Goal: Information Seeking & Learning: Learn about a topic

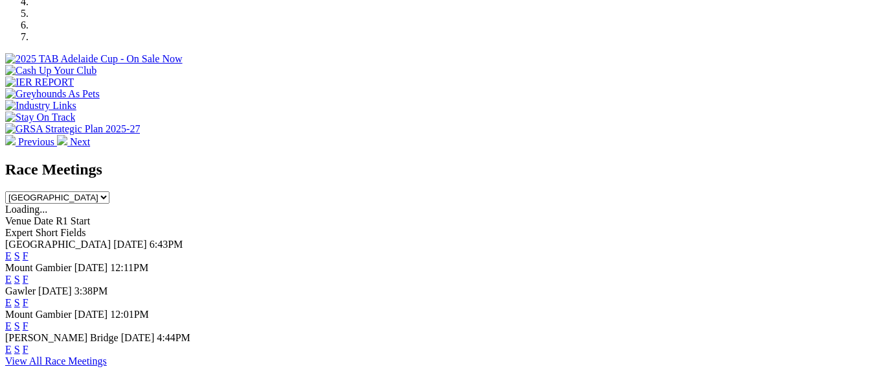
scroll to position [453, 0]
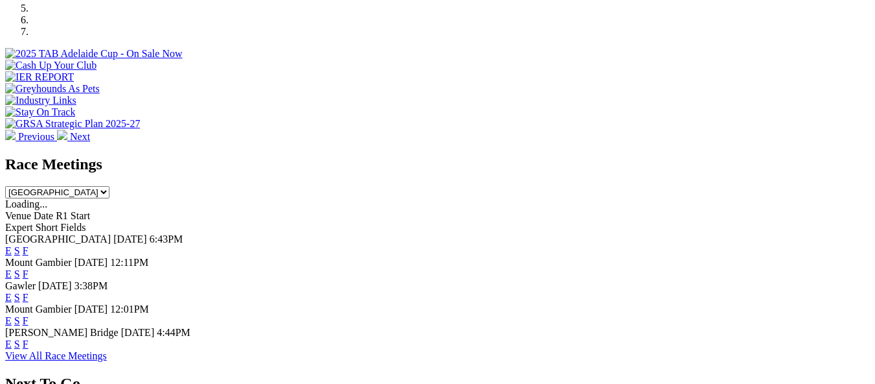
click at [12, 292] on link "E" at bounding box center [8, 297] width 6 height 11
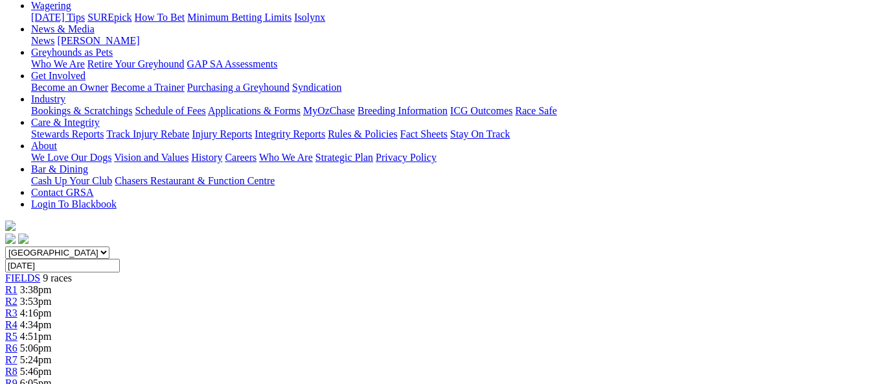
scroll to position [194, 0]
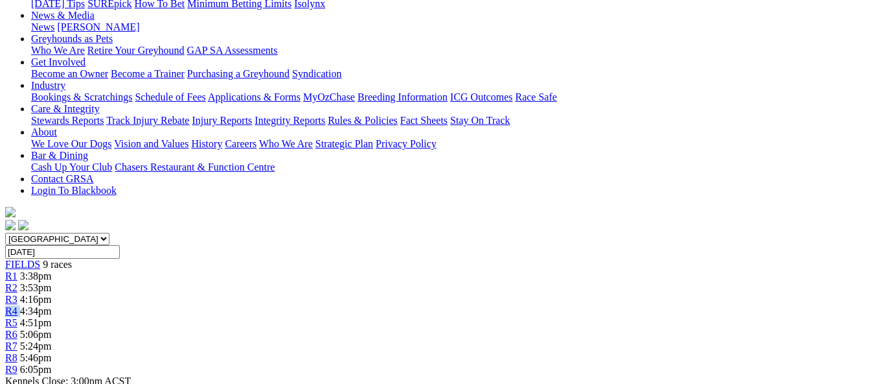
click at [393, 305] on div "R4 4:34pm" at bounding box center [437, 311] width 865 height 12
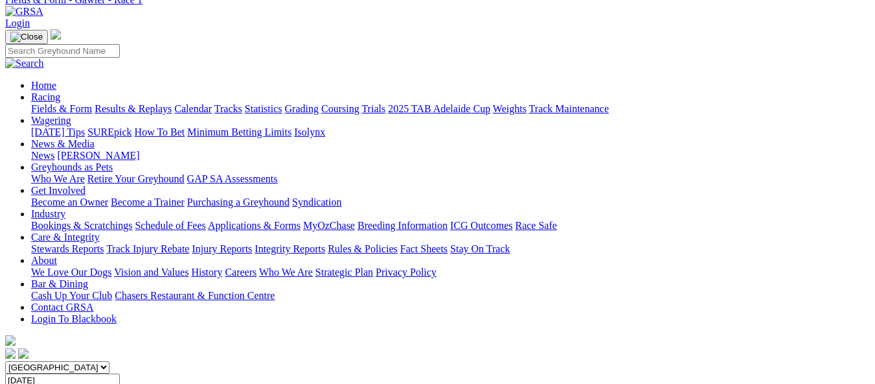
scroll to position [57, 0]
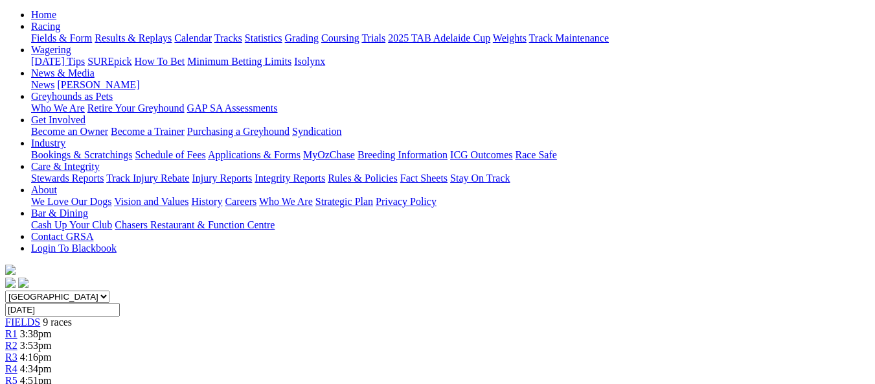
scroll to position [130, 0]
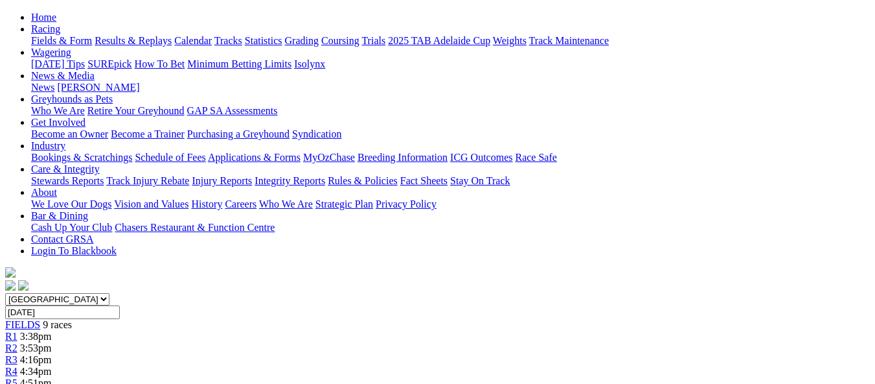
click at [17, 365] on link "R4" at bounding box center [11, 370] width 12 height 11
